Goal: Entertainment & Leisure: Consume media (video, audio)

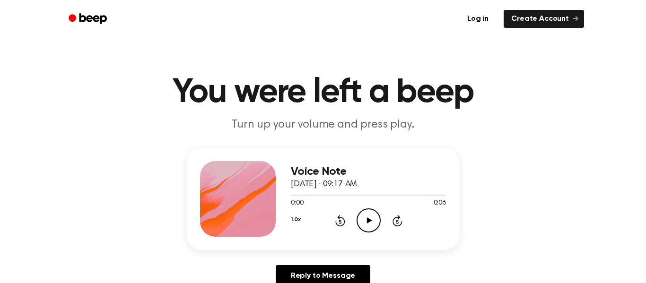
click at [362, 219] on icon "Play Audio" at bounding box center [368, 220] width 24 height 24
click at [360, 223] on icon "Play Audio" at bounding box center [368, 220] width 24 height 24
click at [376, 221] on icon "Play Audio" at bounding box center [368, 220] width 24 height 24
click at [362, 219] on icon "Play Audio" at bounding box center [368, 220] width 24 height 24
click at [354, 219] on div "1.0x Rewind 5 seconds Play Audio Skip 5 seconds" at bounding box center [368, 220] width 155 height 24
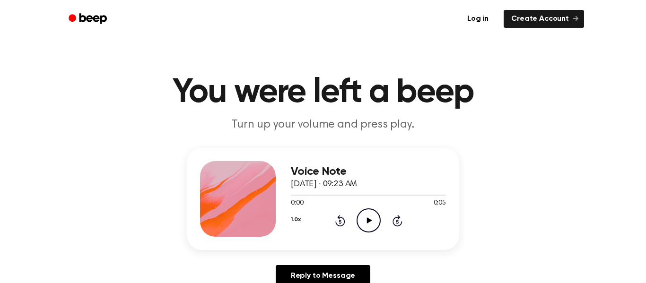
click at [359, 219] on icon "Play Audio" at bounding box center [368, 220] width 24 height 24
click at [366, 226] on icon "Play Audio" at bounding box center [368, 220] width 24 height 24
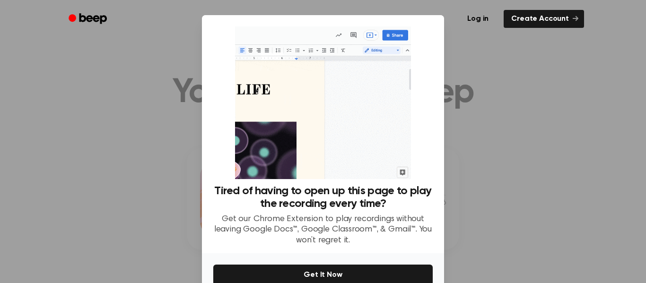
scroll to position [50, 0]
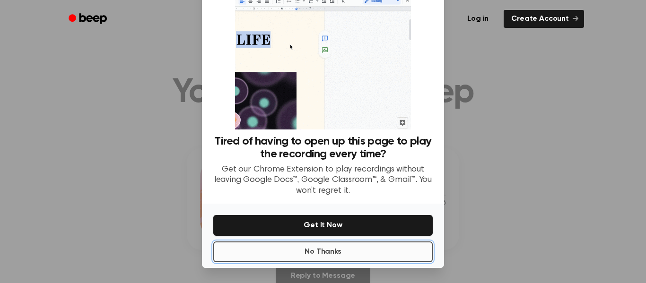
click at [348, 250] on button "No Thanks" at bounding box center [322, 251] width 219 height 21
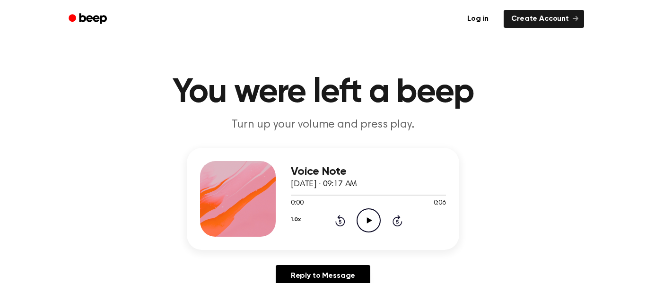
click at [364, 224] on icon "Play Audio" at bounding box center [368, 220] width 24 height 24
